Goal: Transaction & Acquisition: Book appointment/travel/reservation

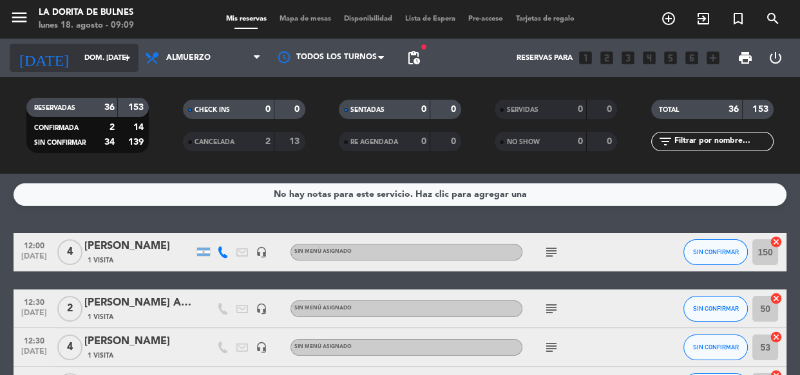
click at [114, 59] on input "dom. [DATE]" at bounding box center [127, 58] width 99 height 21
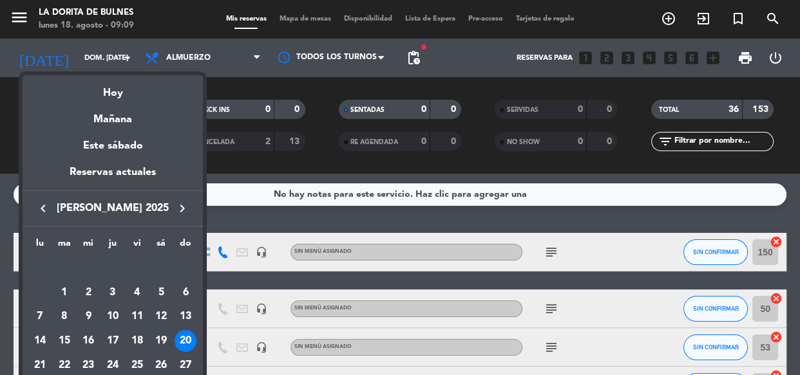
click at [180, 212] on icon "keyboard_arrow_right" at bounding box center [181, 208] width 15 height 15
click at [38, 335] on div "18" at bounding box center [40, 341] width 22 height 22
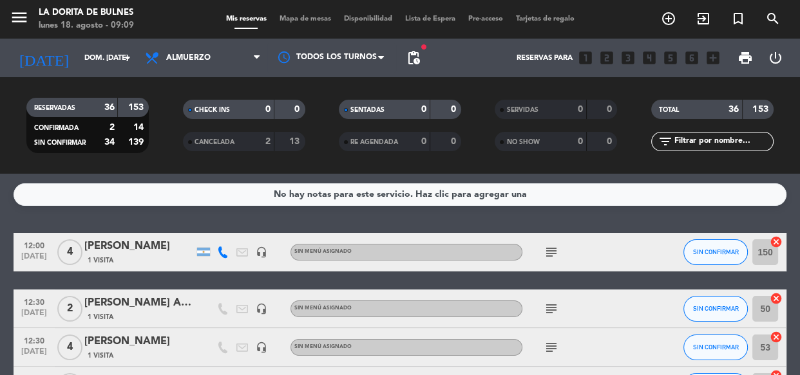
type input "lun. 18 ago."
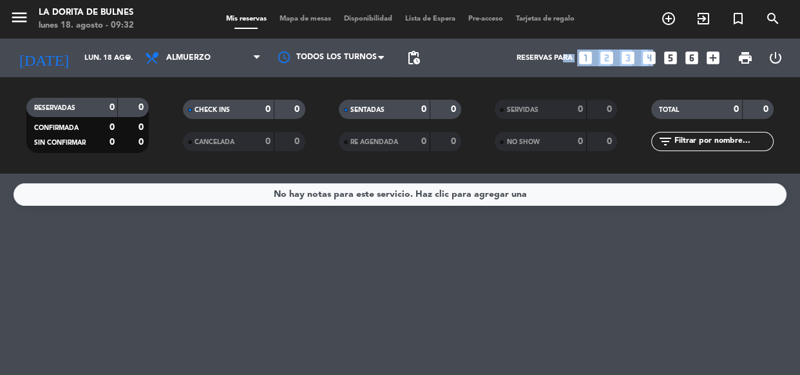
drag, startPoint x: 572, startPoint y: 49, endPoint x: 645, endPoint y: 64, distance: 74.4
click at [645, 64] on div "Reservas para looks_one looks_two looks_3 looks_4 looks_5 looks_6 add_box" at bounding box center [575, 58] width 299 height 39
click at [566, 73] on div "Reservas para looks_one looks_two looks_3 looks_4 looks_5 looks_6 add_box" at bounding box center [575, 58] width 299 height 39
drag, startPoint x: 491, startPoint y: 40, endPoint x: 722, endPoint y: 76, distance: 233.9
click at [722, 76] on div "Reservas para looks_one looks_two looks_3 looks_4 looks_5 looks_6 add_box" at bounding box center [575, 58] width 299 height 39
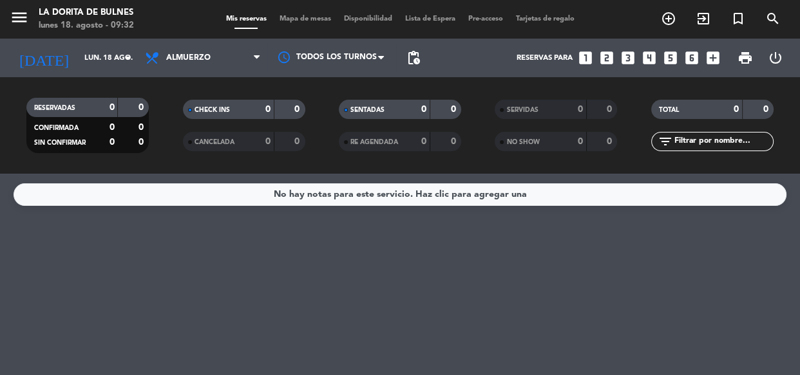
click at [707, 79] on div "RESERVADAS 0 0 CONFIRMADA 0 0 SIN CONFIRMAR 0 0 CHECK INS 0 0 CANCELADA 0 0 SEN…" at bounding box center [400, 125] width 800 height 97
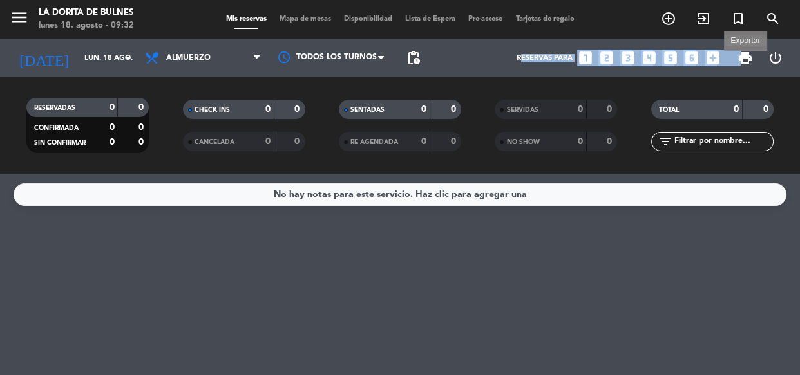
drag, startPoint x: 494, startPoint y: 55, endPoint x: 739, endPoint y: 58, distance: 244.6
click at [739, 58] on div "Reservas para looks_one looks_two looks_3 looks_4 looks_5 looks_6 add_box print…" at bounding box center [608, 58] width 364 height 39
click at [677, 65] on icon "looks_5" at bounding box center [670, 58] width 17 height 17
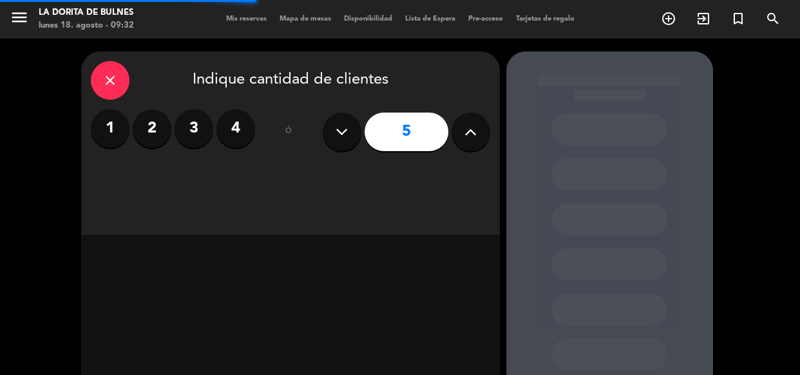
click at [107, 84] on icon "close" at bounding box center [109, 80] width 15 height 15
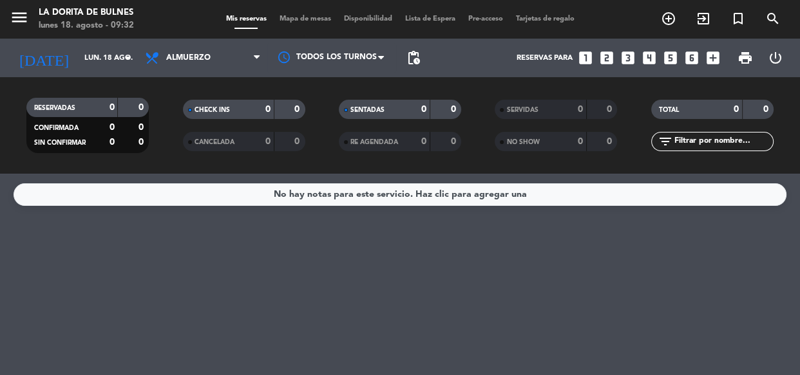
click at [665, 59] on icon "looks_5" at bounding box center [670, 58] width 17 height 17
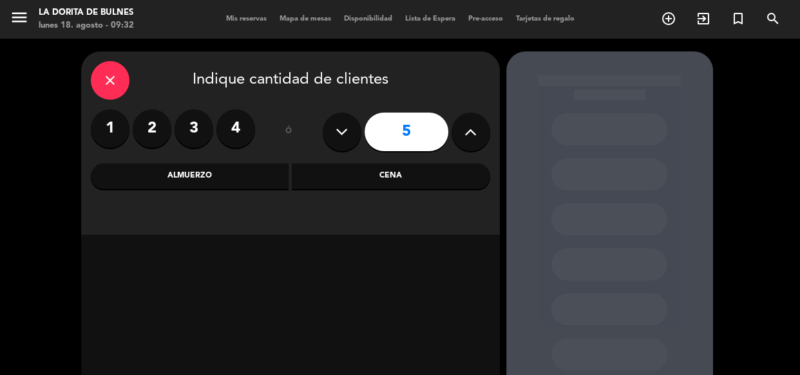
click at [213, 180] on div "Almuerzo" at bounding box center [190, 177] width 198 height 26
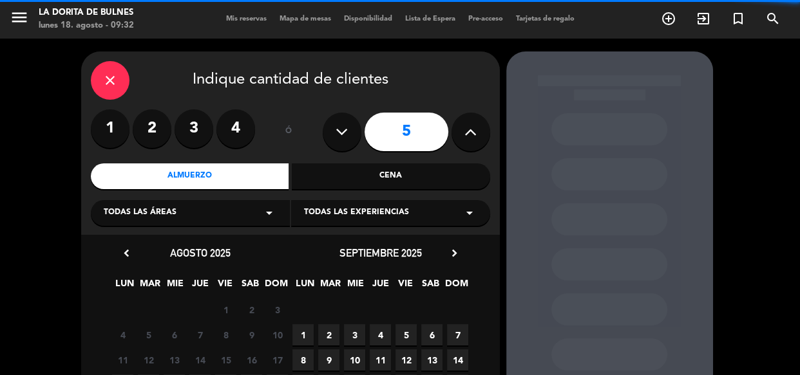
scroll to position [58, 0]
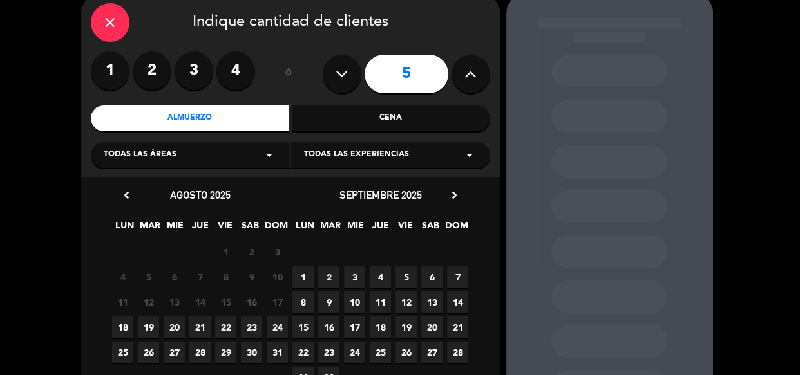
click at [128, 326] on span "18" at bounding box center [122, 327] width 21 height 21
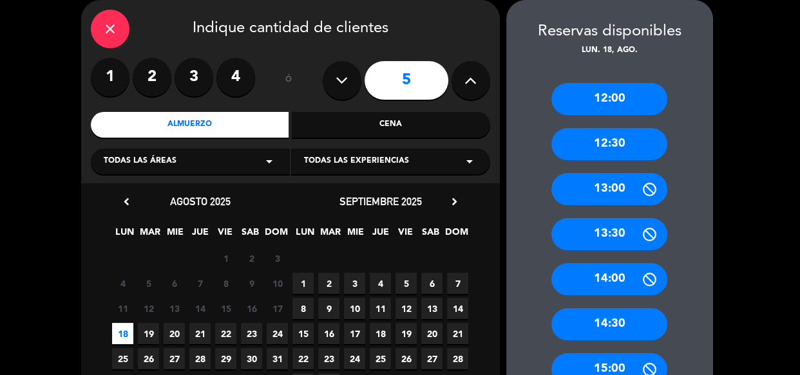
click at [589, 194] on div "13:00" at bounding box center [609, 189] width 116 height 32
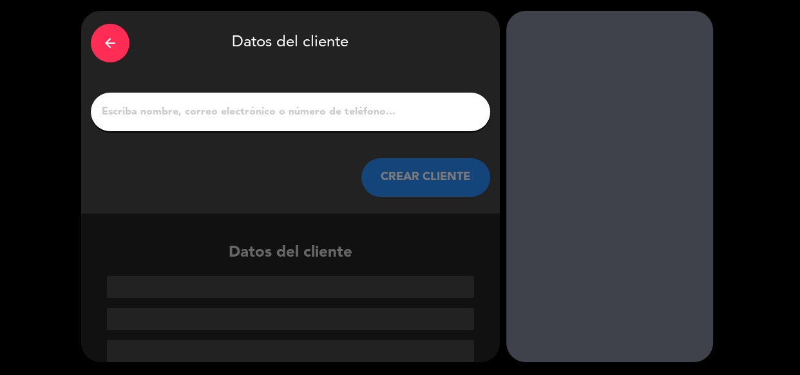
click at [374, 113] on input "1" at bounding box center [290, 112] width 380 height 18
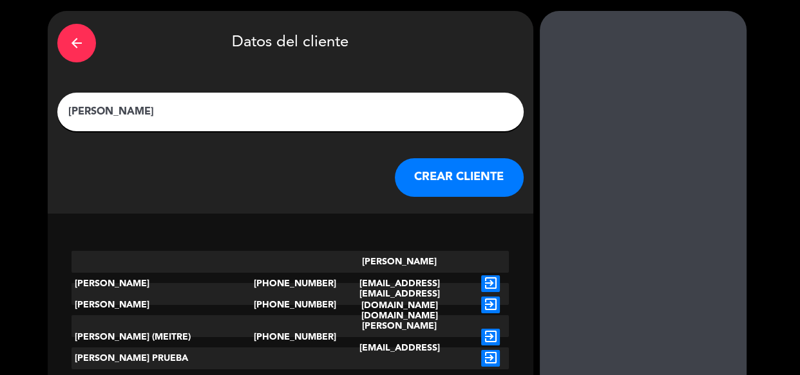
type input "[PERSON_NAME]"
click at [424, 186] on button "CREAR CLIENTE" at bounding box center [459, 177] width 129 height 39
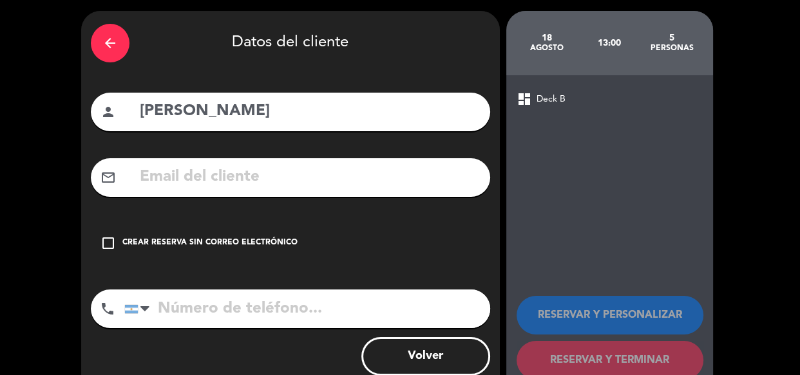
click at [221, 214] on div "arrow_back Datos del cliente person [PERSON_NAME] mail_outline check_box_outlin…" at bounding box center [290, 203] width 418 height 384
click at [220, 229] on div "check_box_outline_blank Crear reserva sin correo electrónico" at bounding box center [290, 243] width 399 height 39
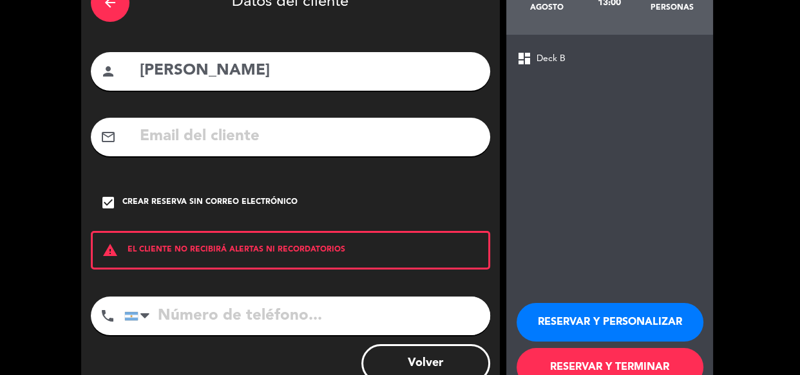
scroll to position [121, 0]
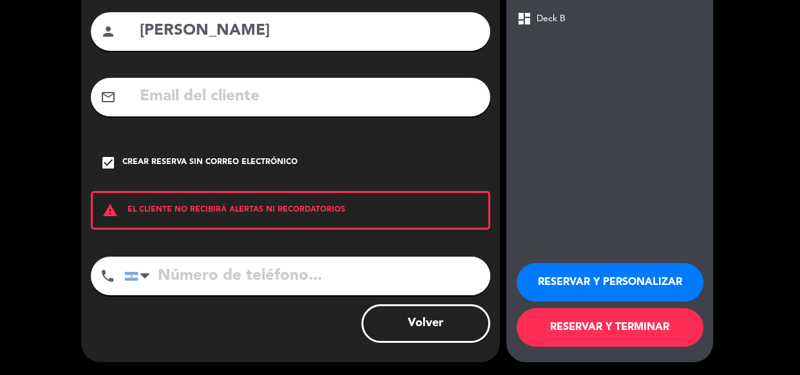
click at [552, 277] on button "RESERVAR Y PERSONALIZAR" at bounding box center [609, 282] width 187 height 39
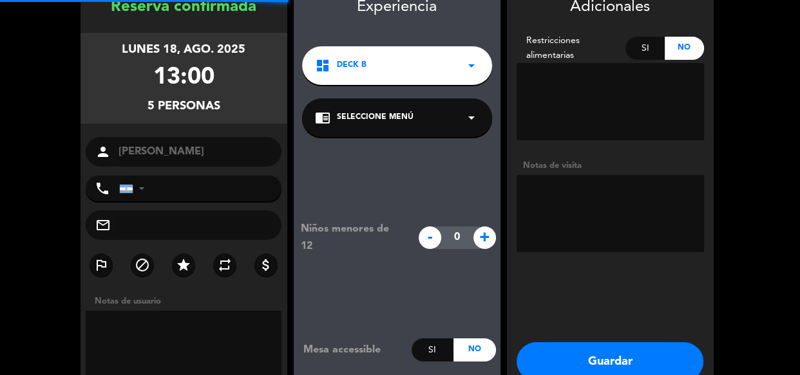
scroll to position [51, 0]
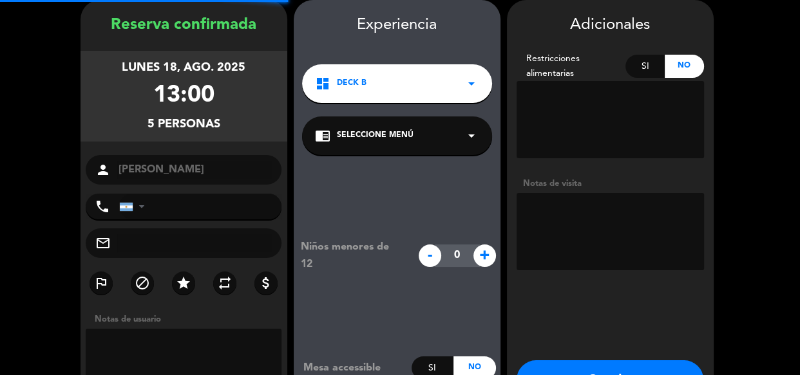
click at [588, 205] on textarea at bounding box center [609, 231] width 187 height 77
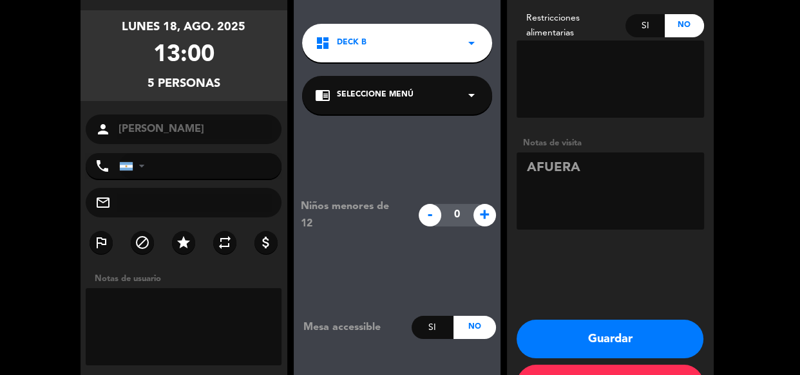
scroll to position [109, 0]
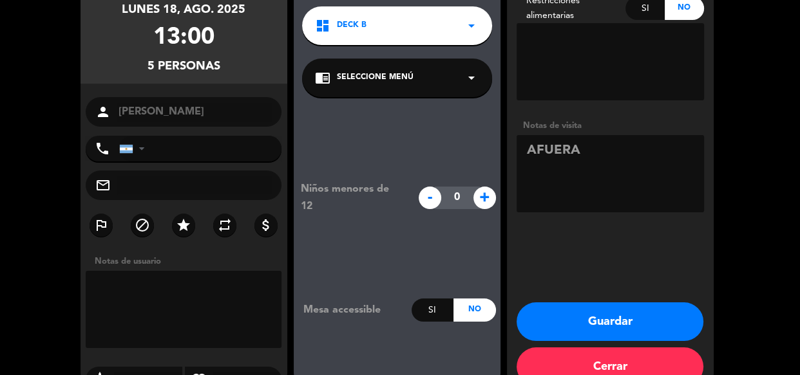
type textarea "AFUERA"
click at [563, 309] on button "Guardar" at bounding box center [609, 322] width 187 height 39
